Goal: Transaction & Acquisition: Purchase product/service

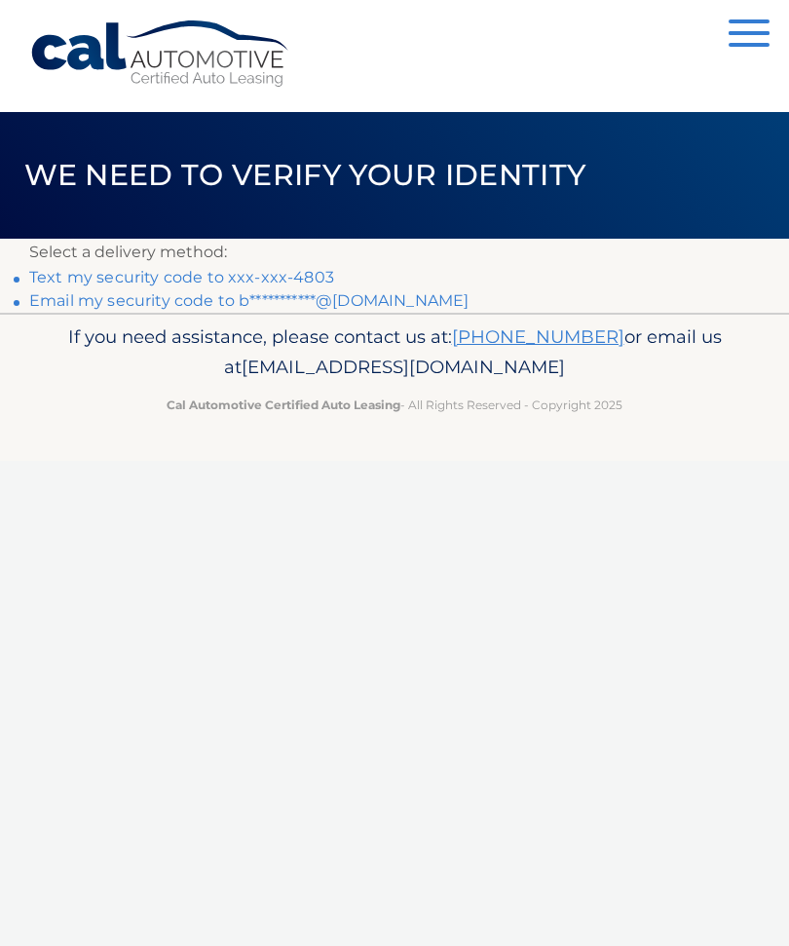
click at [288, 274] on link "Text my security code to xxx-xxx-4803" at bounding box center [181, 277] width 305 height 19
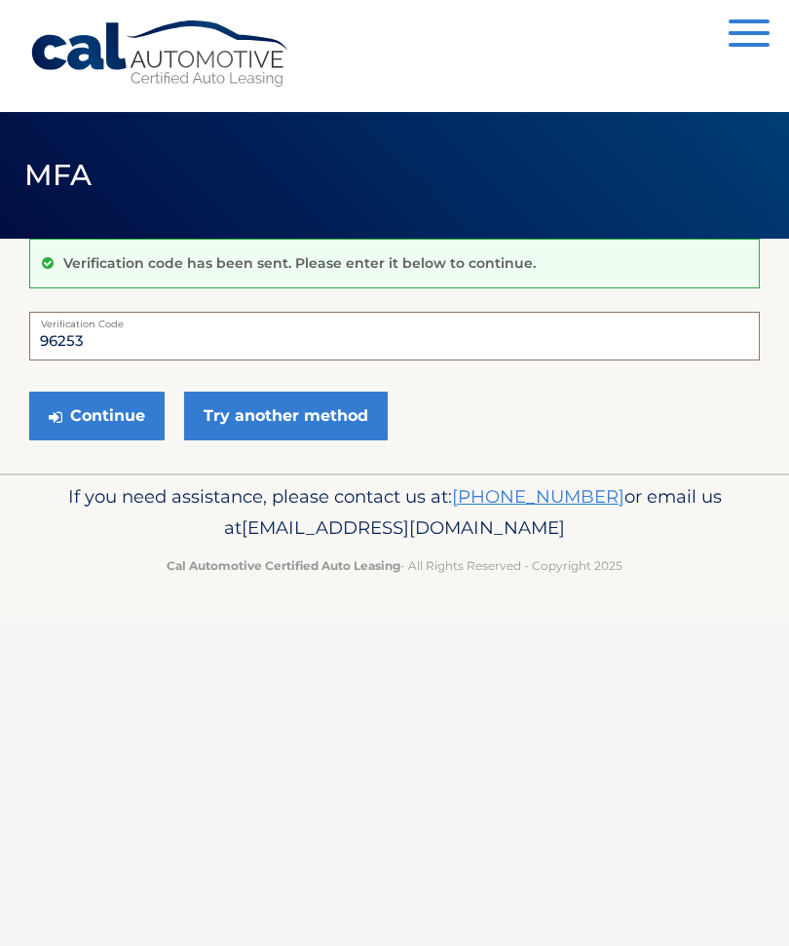
type input "962534"
click at [96, 415] on button "Continue" at bounding box center [96, 416] width 135 height 49
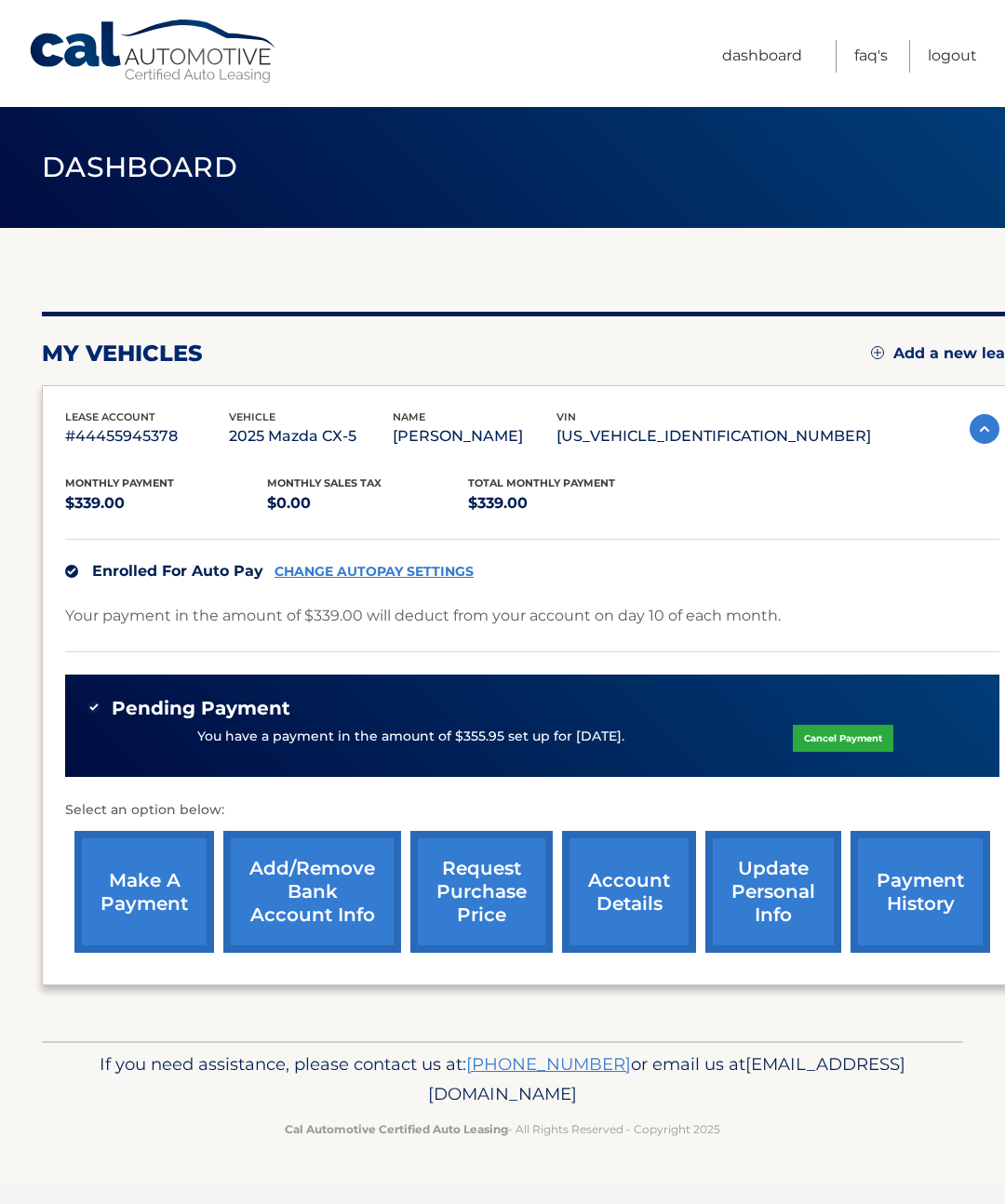
click at [907, 901] on link "payment history" at bounding box center [920, 892] width 139 height 122
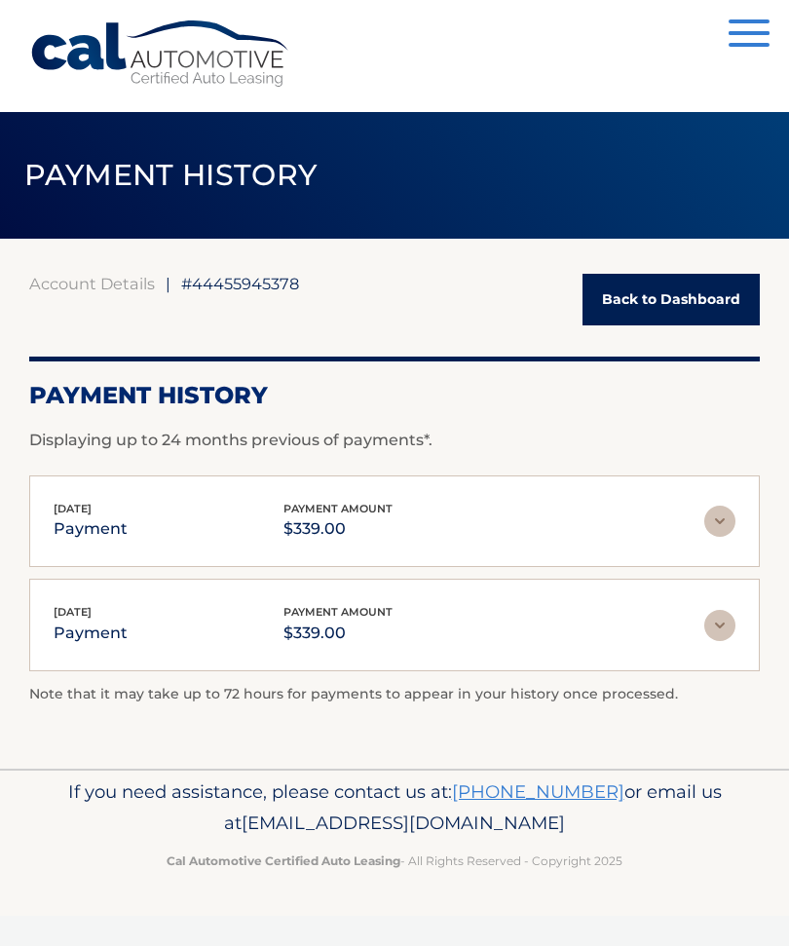
click at [739, 40] on button "Menu" at bounding box center [749, 35] width 41 height 32
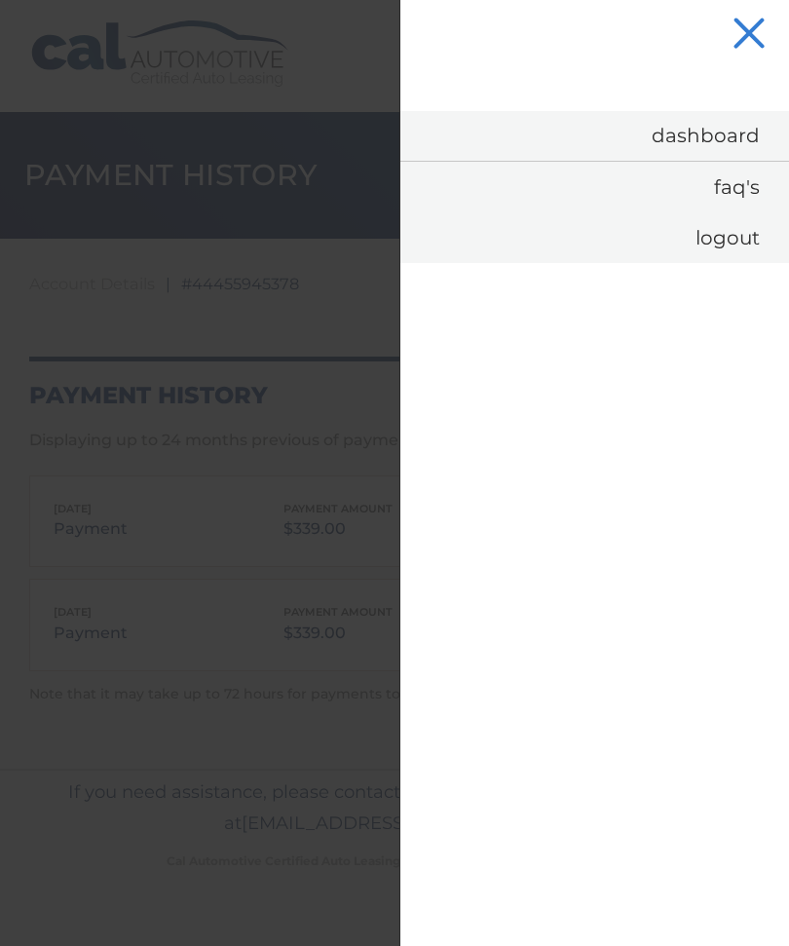
click at [698, 134] on link "Dashboard" at bounding box center [595, 136] width 389 height 50
click at [623, 137] on link "Dashboard" at bounding box center [595, 136] width 389 height 50
click at [744, 27] on span "button" at bounding box center [749, 34] width 32 height 32
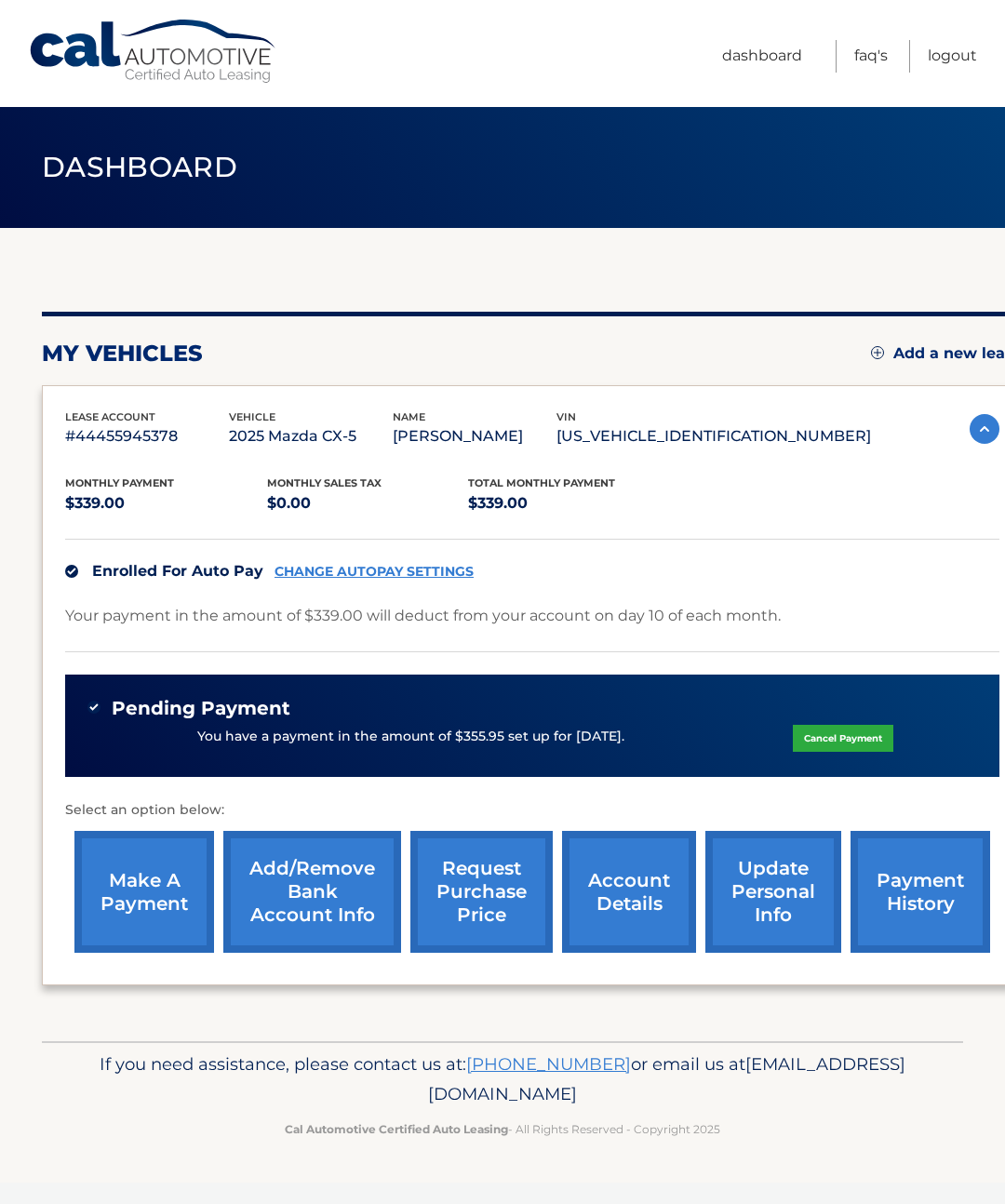
click at [156, 894] on link "make a payment" at bounding box center [144, 892] width 139 height 122
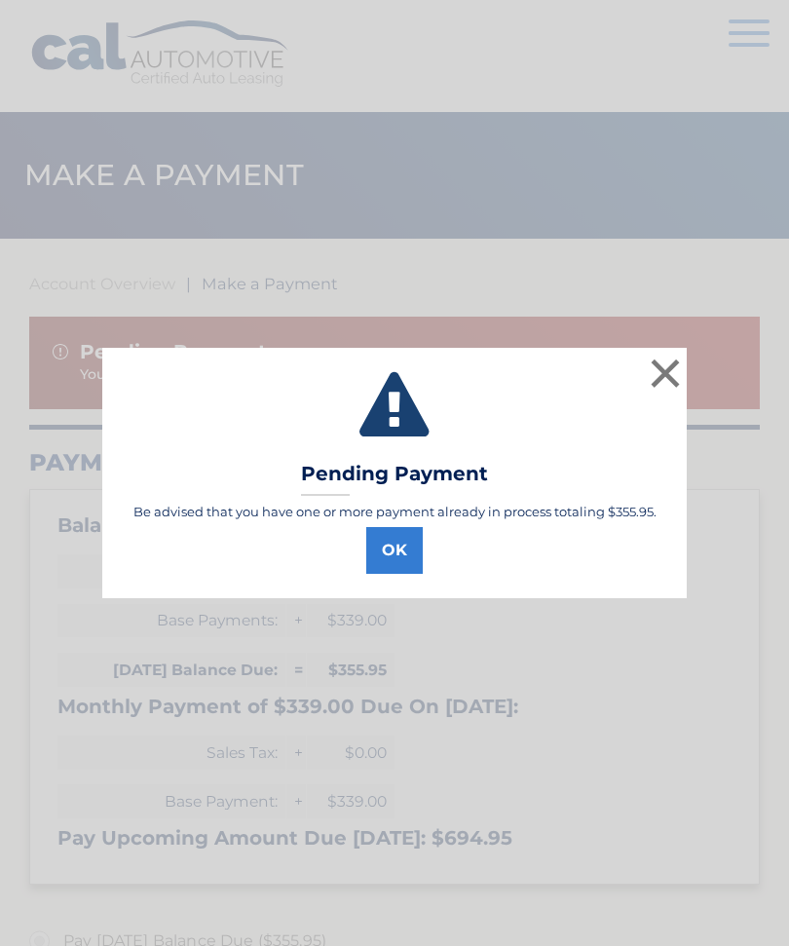
select select "OTI2NDAxMzMtOTU0Zi00MGY1LWE5NzEtODllYzJlN2UzYjRj"
click at [395, 549] on button "OK" at bounding box center [394, 550] width 57 height 47
